Goal: Task Accomplishment & Management: Manage account settings

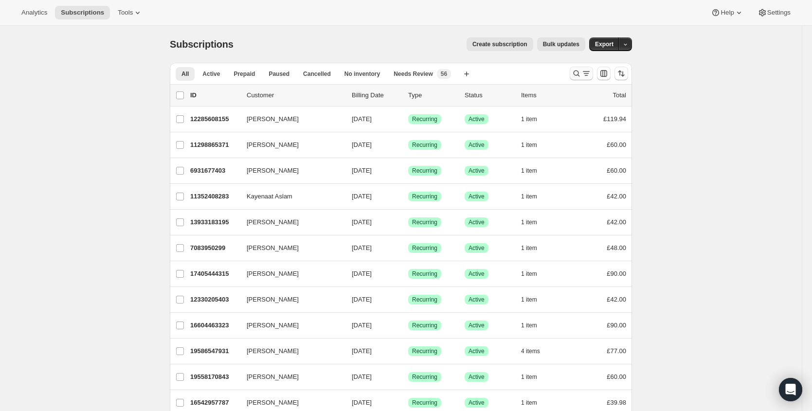
click at [584, 72] on icon "Search and filter results" at bounding box center [587, 74] width 10 height 10
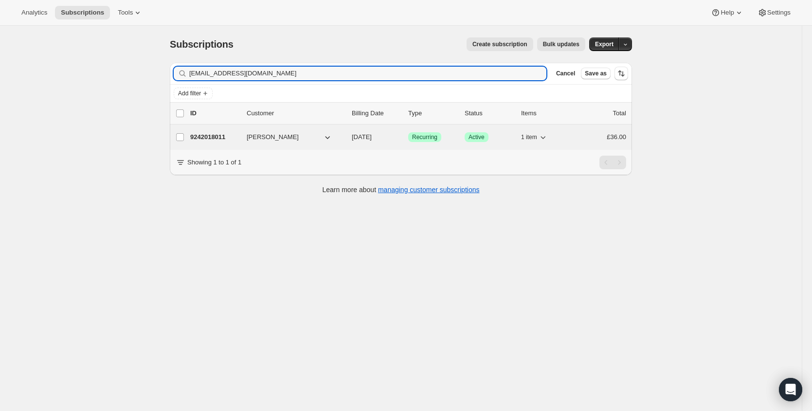
type input "[EMAIL_ADDRESS][DOMAIN_NAME]"
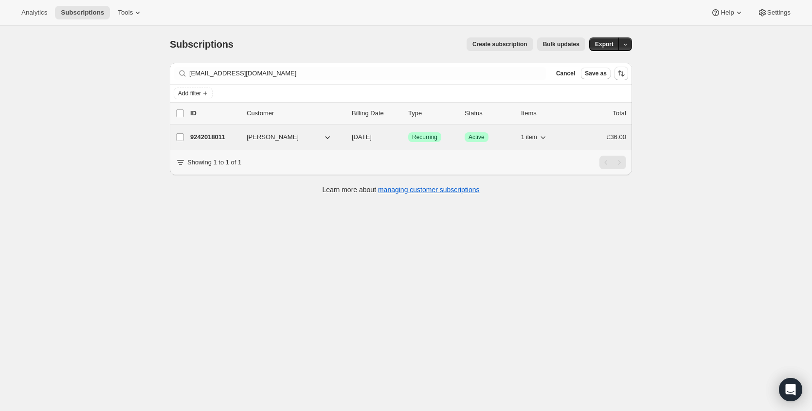
click at [215, 136] on p "9242018011" at bounding box center [214, 137] width 49 height 10
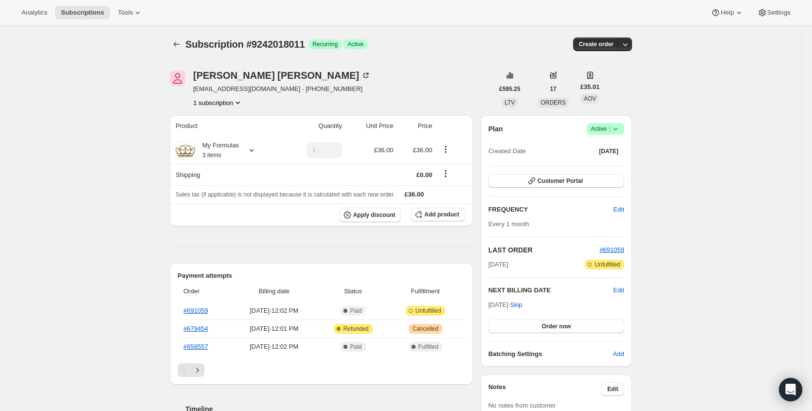
click at [611, 129] on span "|" at bounding box center [609, 129] width 1 height 8
click at [603, 165] on span "Cancel subscription" at bounding box center [605, 164] width 55 height 7
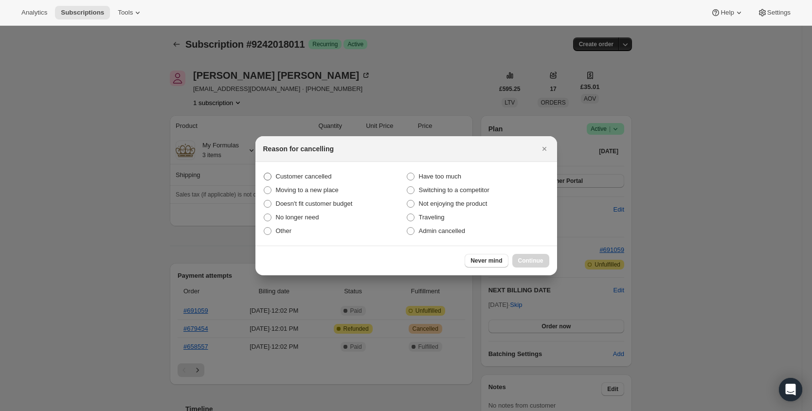
click at [289, 175] on span "Customer cancelled" at bounding box center [304, 176] width 56 height 7
click at [264, 173] on input "Customer cancelled" at bounding box center [264, 173] width 0 height 0
radio input "true"
click at [535, 262] on span "Continue" at bounding box center [530, 261] width 25 height 8
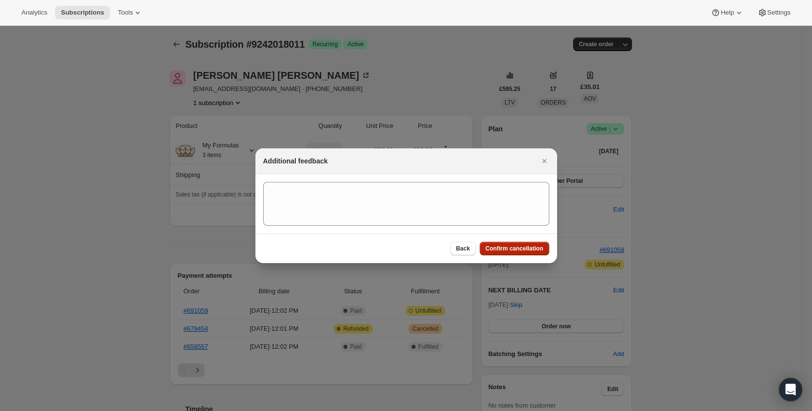
click at [534, 248] on span "Confirm cancellation" at bounding box center [515, 249] width 58 height 8
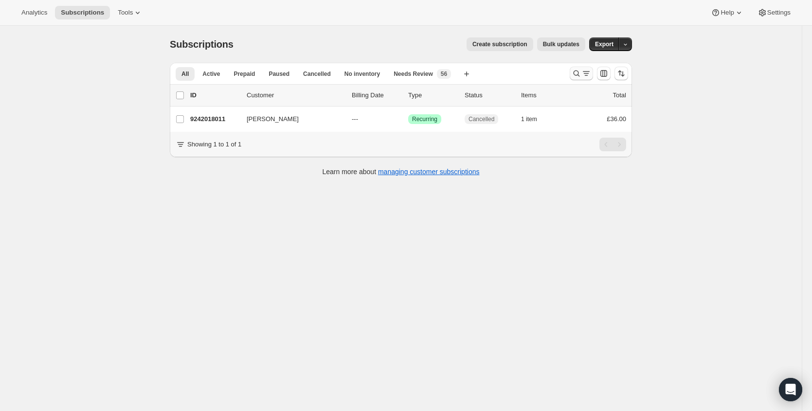
click at [576, 75] on icon "Search and filter results" at bounding box center [577, 74] width 10 height 10
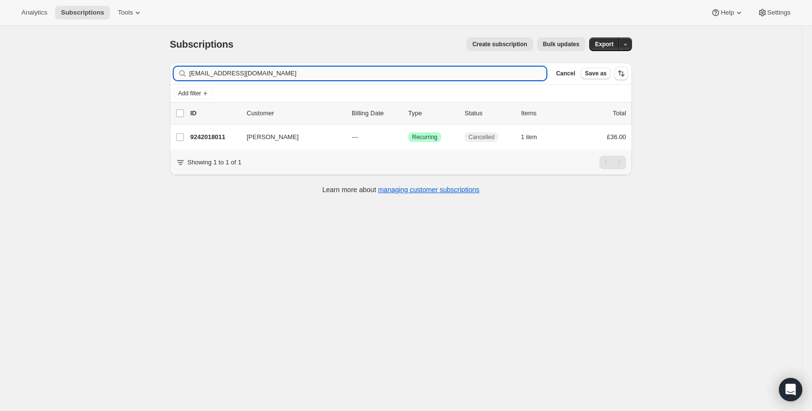
click at [367, 78] on input "[EMAIL_ADDRESS][DOMAIN_NAME]" at bounding box center [367, 74] width 357 height 14
type input "[EMAIL_ADDRESS][DOMAIN_NAME]"
click at [322, 74] on input "[EMAIL_ADDRESS][DOMAIN_NAME]" at bounding box center [359, 74] width 340 height 14
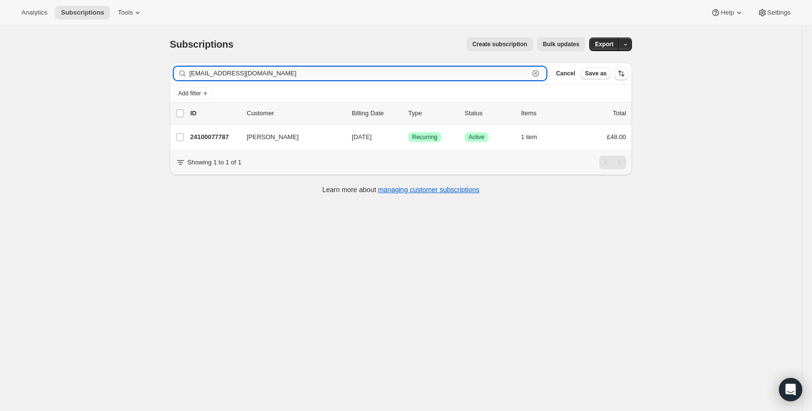
click at [322, 74] on input "[EMAIL_ADDRESS][DOMAIN_NAME]" at bounding box center [359, 74] width 340 height 14
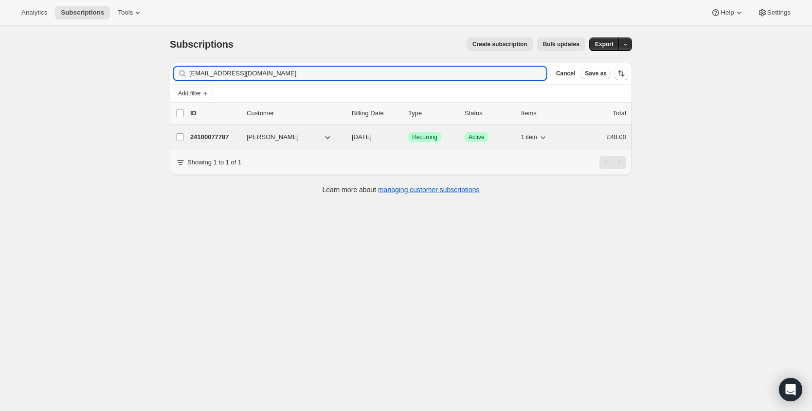
click at [214, 132] on p "24100077787" at bounding box center [214, 137] width 49 height 10
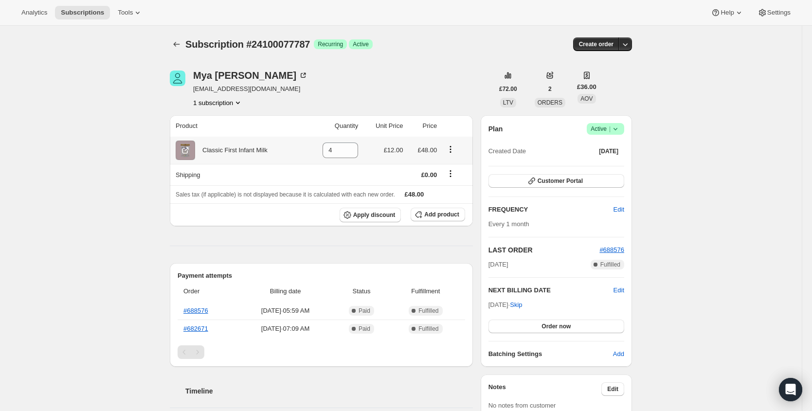
click at [452, 149] on icon "Product actions" at bounding box center [450, 148] width 1 height 1
click at [458, 166] on span "Swap variant" at bounding box center [454, 167] width 37 height 7
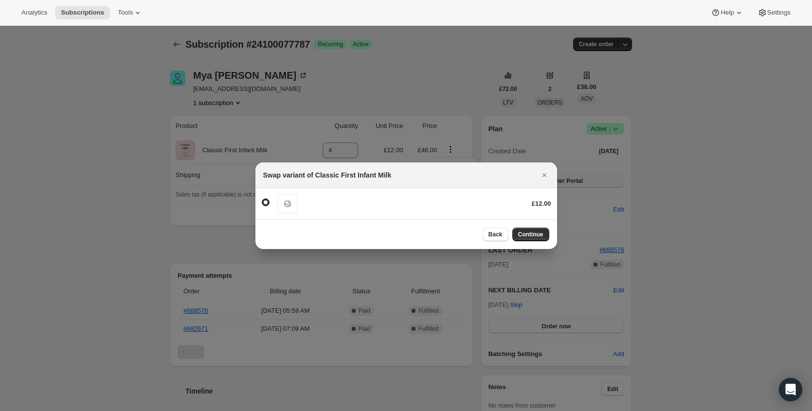
drag, startPoint x: 546, startPoint y: 175, endPoint x: 504, endPoint y: 184, distance: 42.9
click at [546, 175] on icon "Close" at bounding box center [545, 175] width 10 height 10
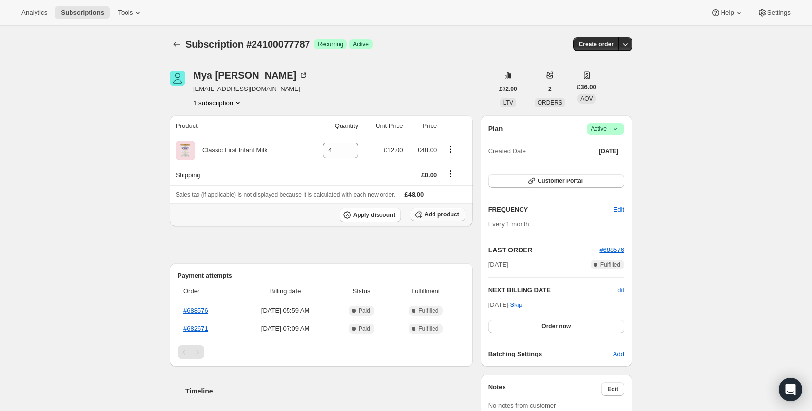
click at [439, 212] on span "Add product" at bounding box center [441, 215] width 35 height 8
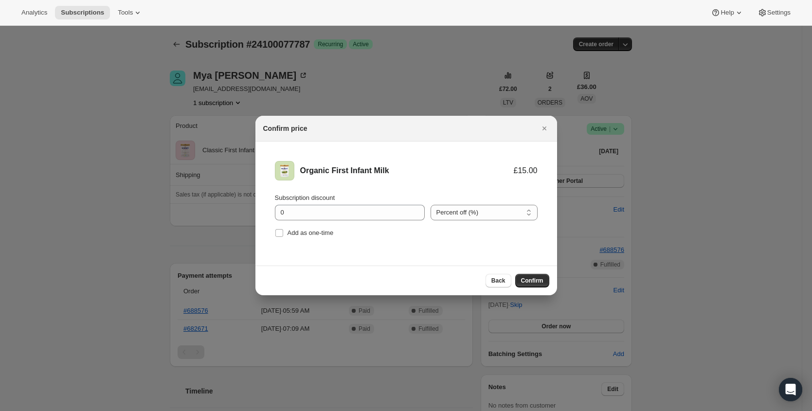
click at [538, 278] on span "Confirm" at bounding box center [532, 281] width 22 height 8
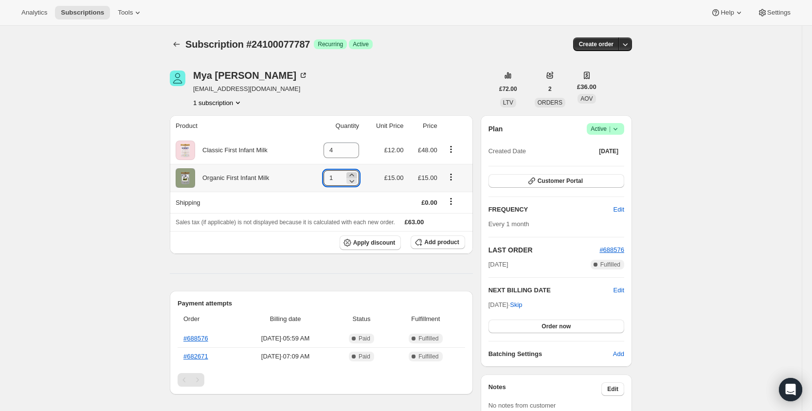
click at [353, 173] on icon at bounding box center [352, 175] width 10 height 10
type input "4"
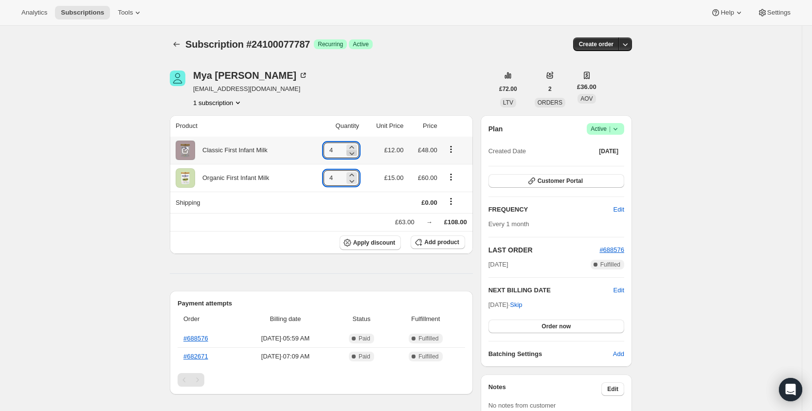
click at [354, 153] on icon at bounding box center [352, 153] width 10 height 10
type input "0"
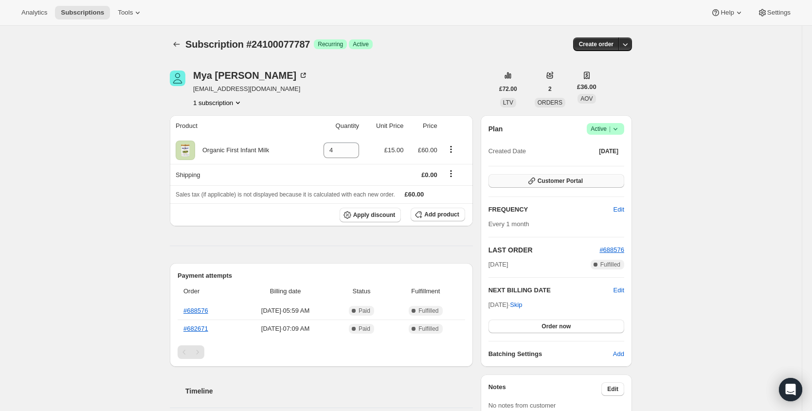
click at [610, 179] on button "Customer Portal" at bounding box center [557, 181] width 136 height 14
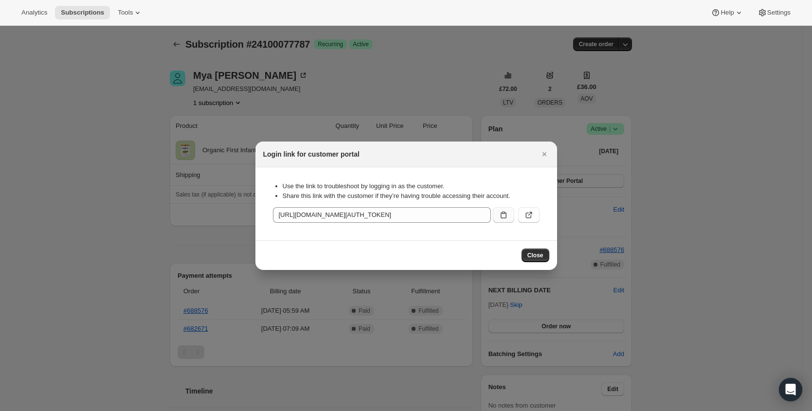
click at [499, 220] on button ":roh:" at bounding box center [503, 215] width 21 height 16
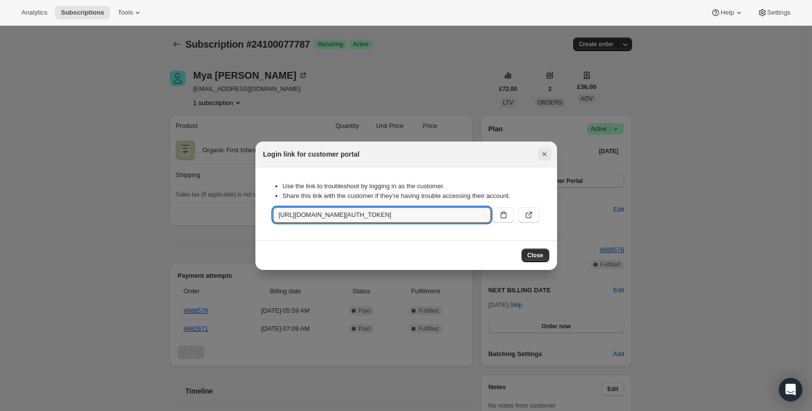
click at [547, 156] on icon "Close" at bounding box center [545, 154] width 10 height 10
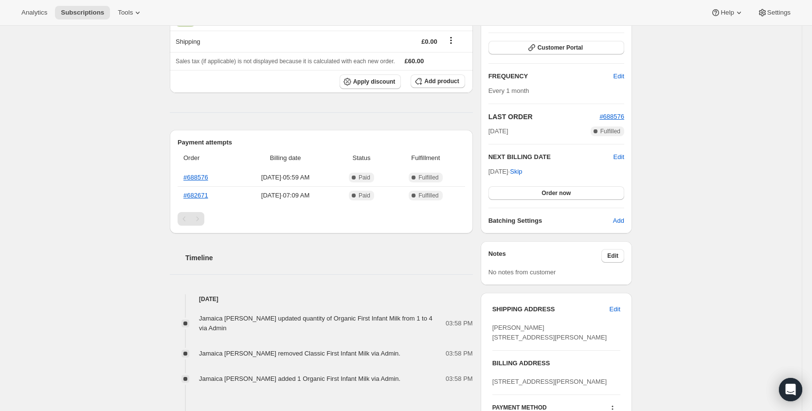
scroll to position [186, 0]
